Goal: Book appointment/travel/reservation

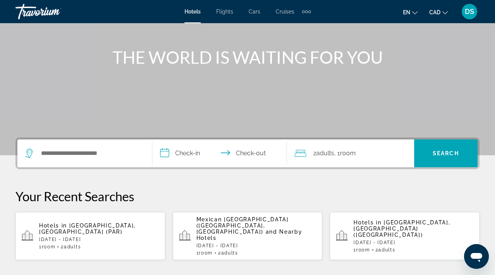
scroll to position [82, 0]
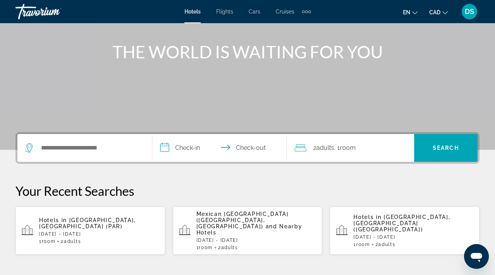
click at [252, 10] on span "Cars" at bounding box center [254, 12] width 12 height 6
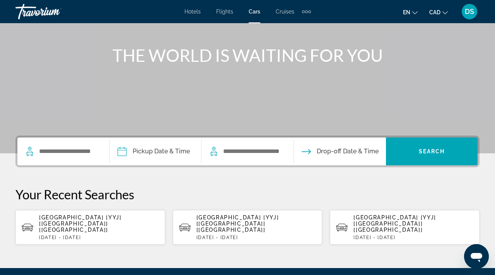
scroll to position [99, 0]
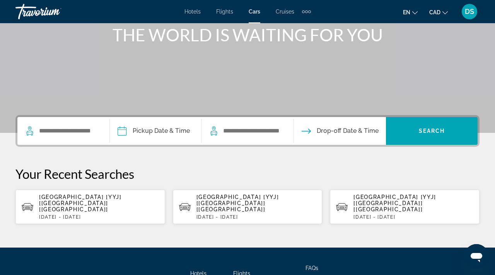
click at [401, 214] on p "[DATE] - [DATE]" at bounding box center [413, 216] width 120 height 5
